Goal: Task Accomplishment & Management: Manage account settings

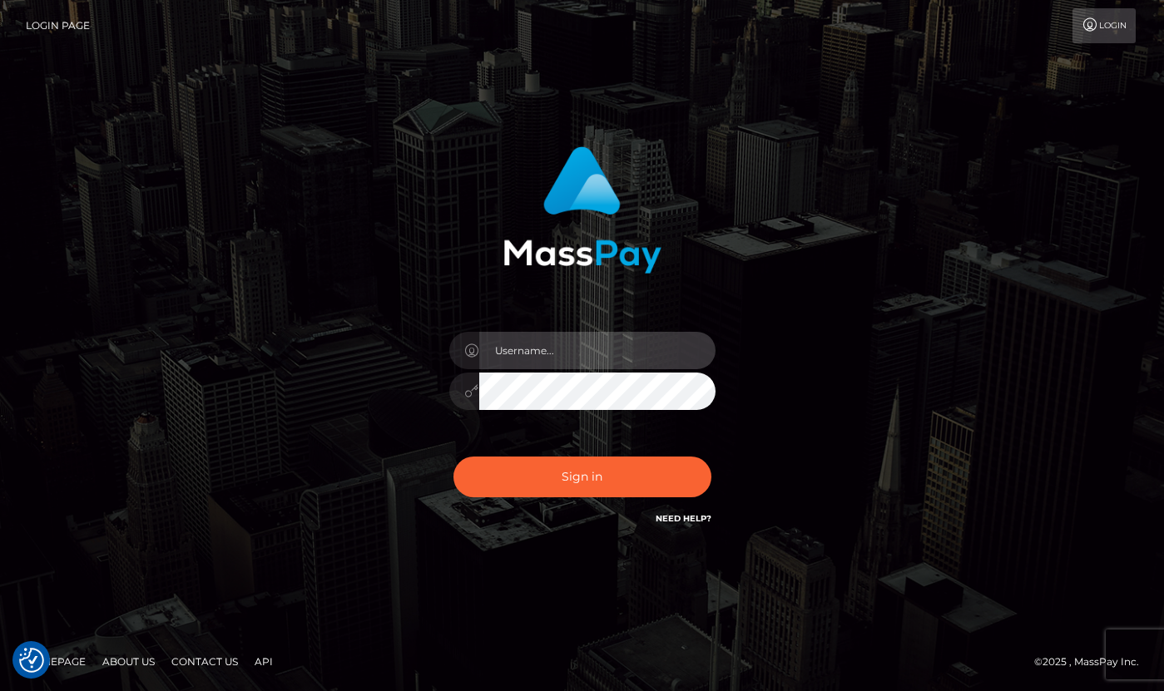
click at [565, 351] on input "text" at bounding box center [597, 350] width 236 height 37
type input "[PERSON_NAME]"
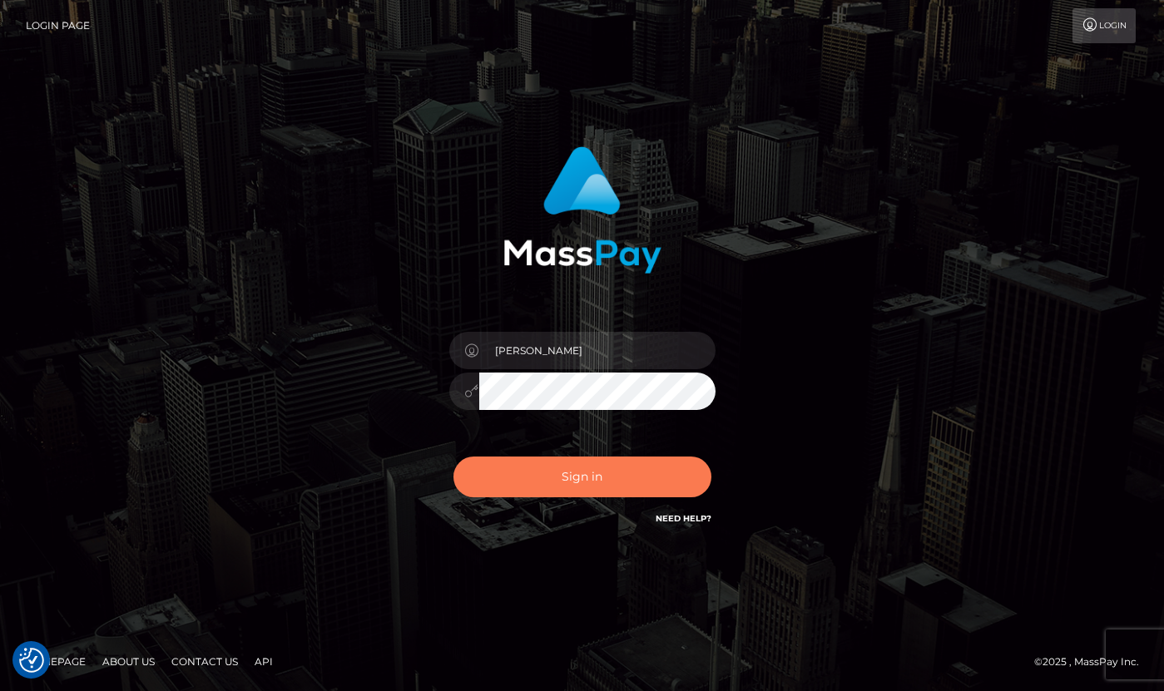
click at [574, 487] on button "Sign in" at bounding box center [582, 477] width 258 height 41
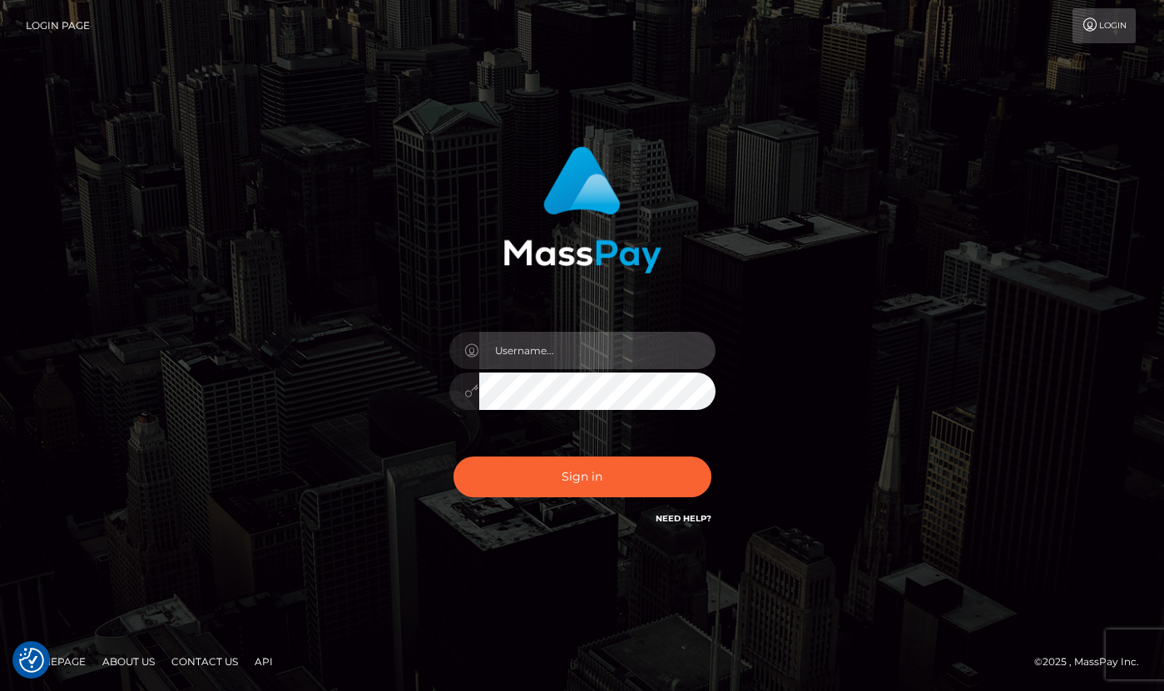
click at [572, 360] on input "text" at bounding box center [597, 350] width 236 height 37
type input "[PERSON_NAME]"
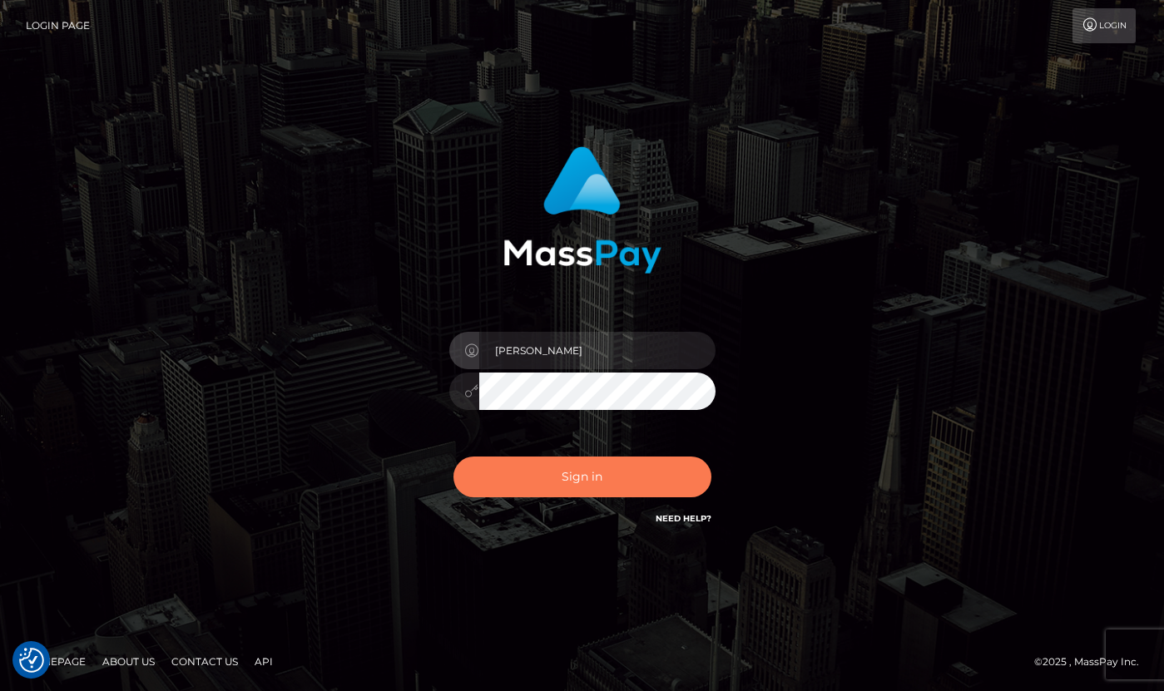
click at [607, 478] on button "Sign in" at bounding box center [582, 477] width 258 height 41
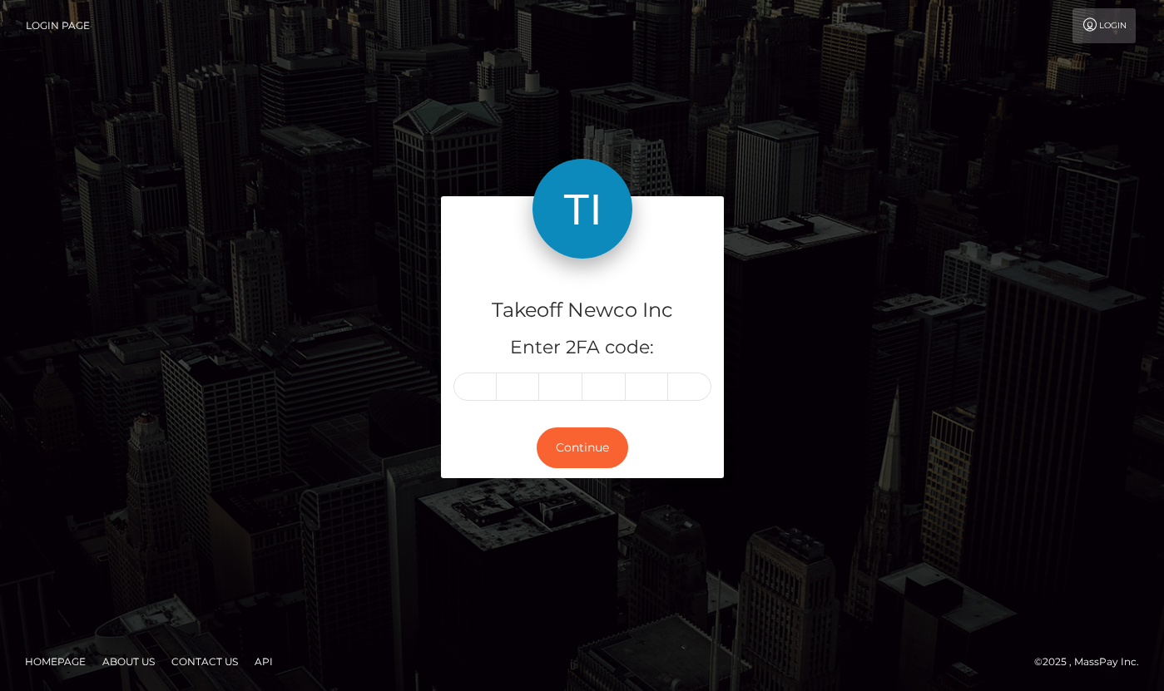
click at [466, 383] on input "text" at bounding box center [474, 387] width 43 height 28
type input "4"
type input "3"
type input "2"
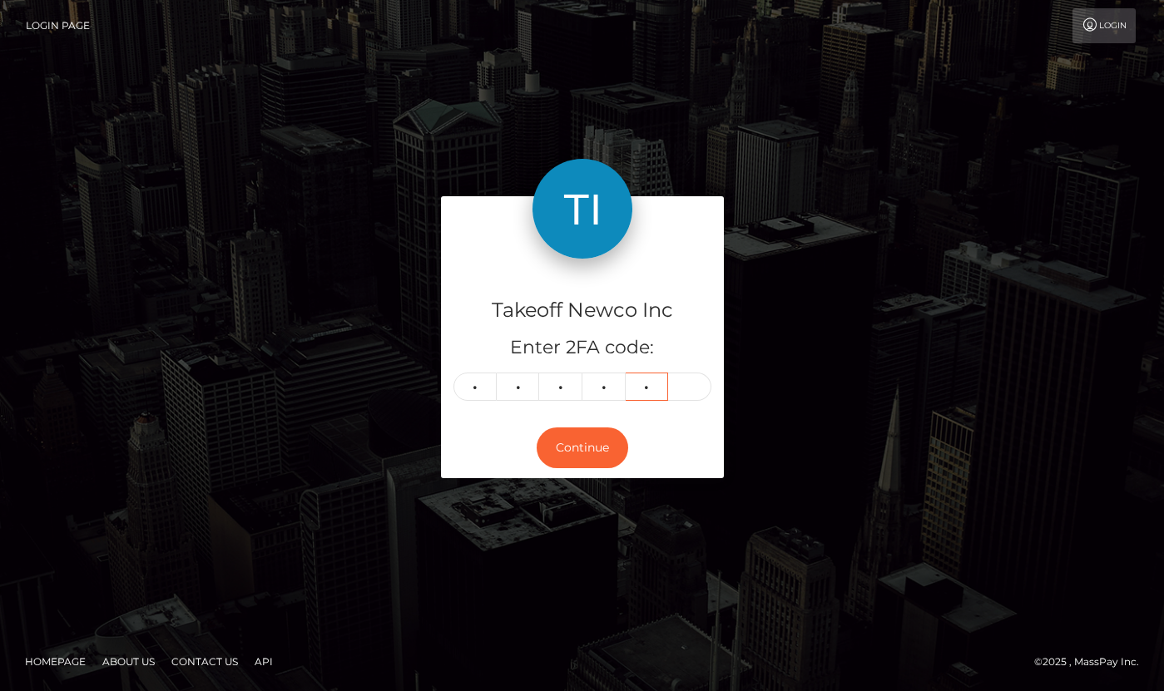
type input "6"
type input "9"
